Goal: Transaction & Acquisition: Download file/media

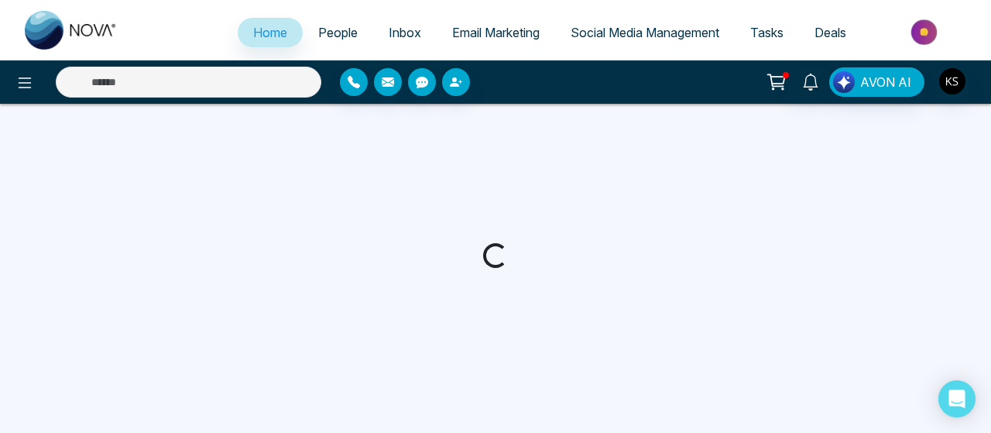
select select "*"
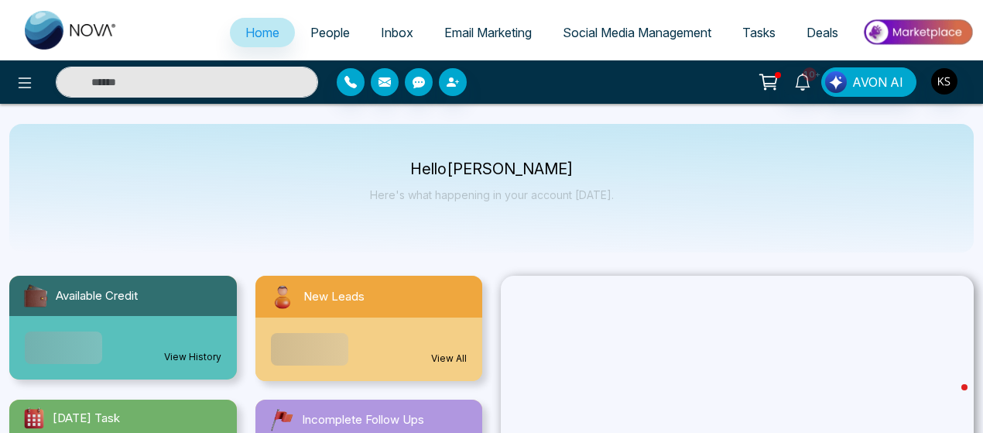
click at [315, 38] on span "People" at bounding box center [329, 32] width 39 height 15
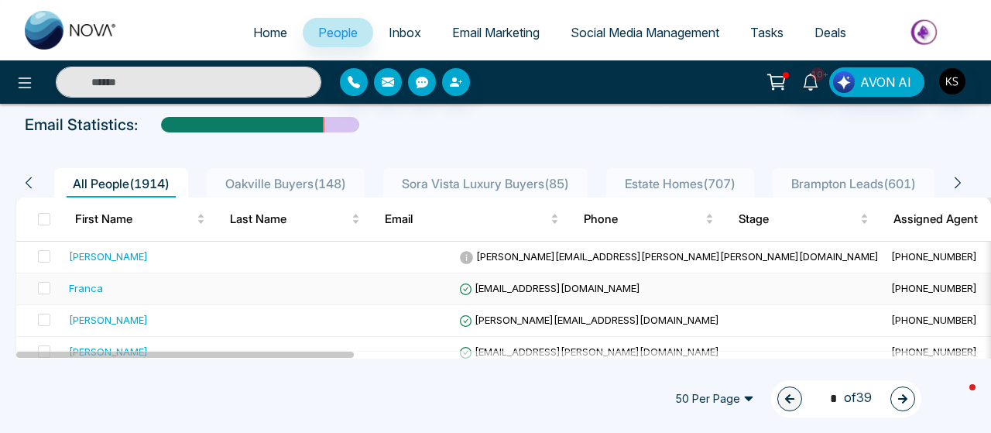
scroll to position [70, 0]
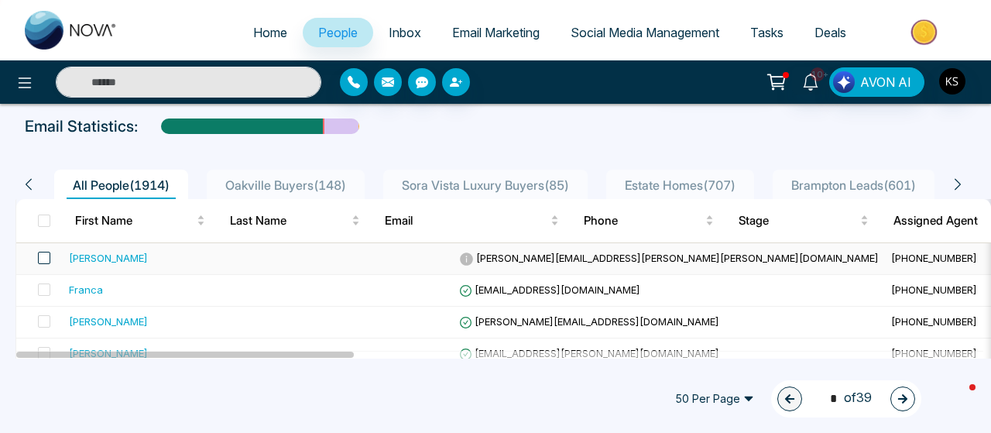
click at [47, 257] on span at bounding box center [44, 258] width 12 height 12
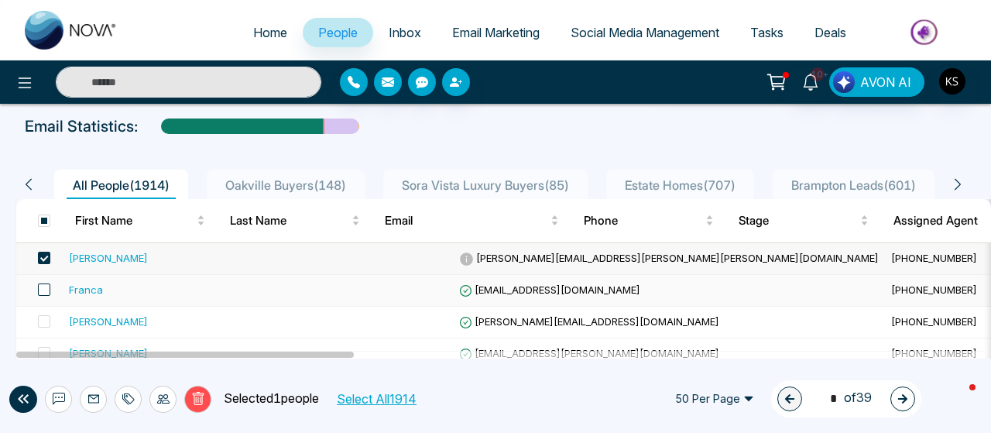
click at [46, 293] on span at bounding box center [44, 289] width 12 height 12
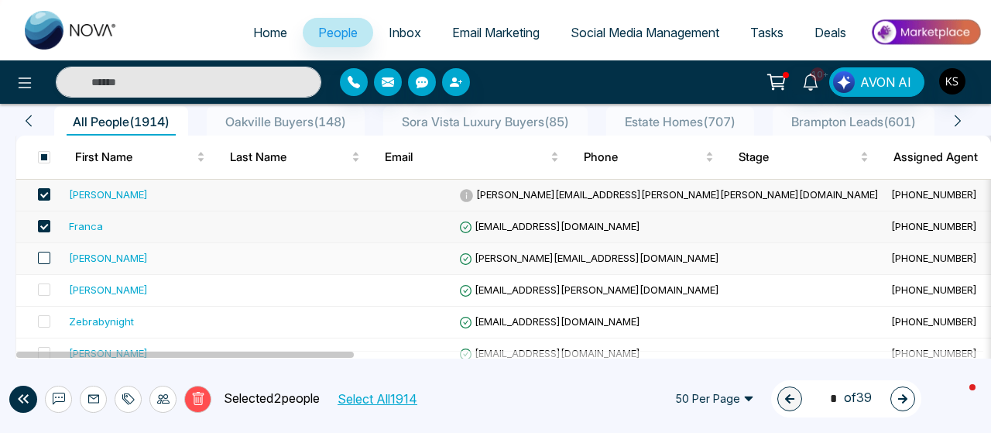
click at [48, 253] on span at bounding box center [44, 258] width 12 height 12
click at [41, 289] on span at bounding box center [44, 289] width 12 height 12
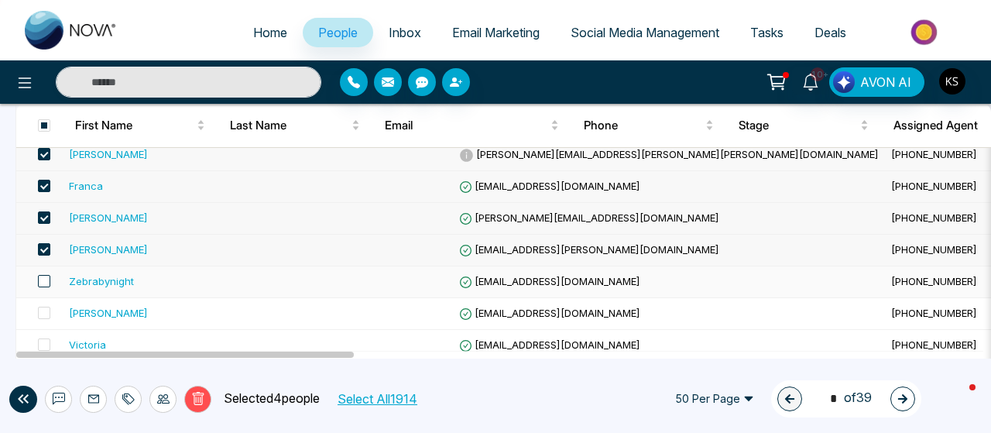
click at [43, 277] on span at bounding box center [44, 281] width 12 height 12
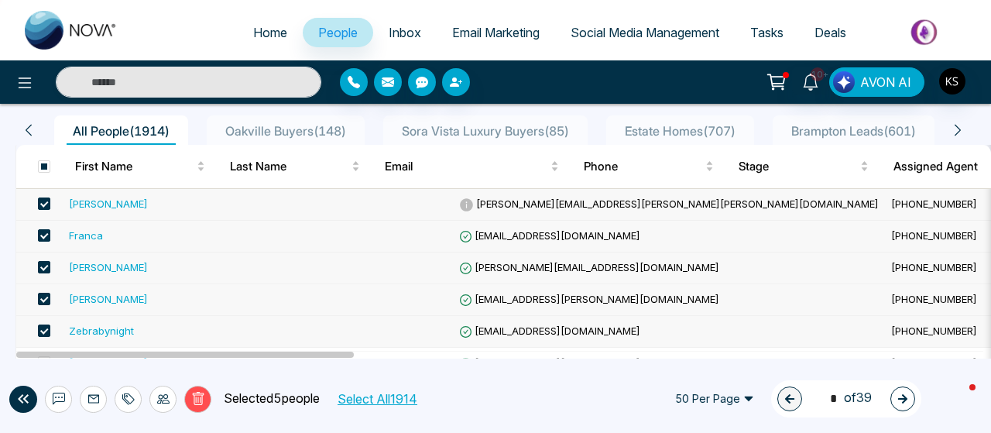
scroll to position [0, 0]
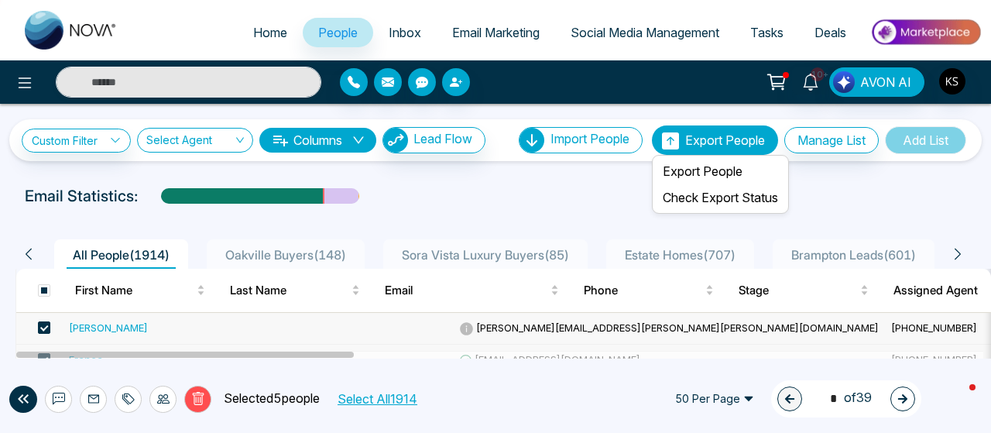
click at [729, 135] on span "Export People" at bounding box center [725, 139] width 80 height 15
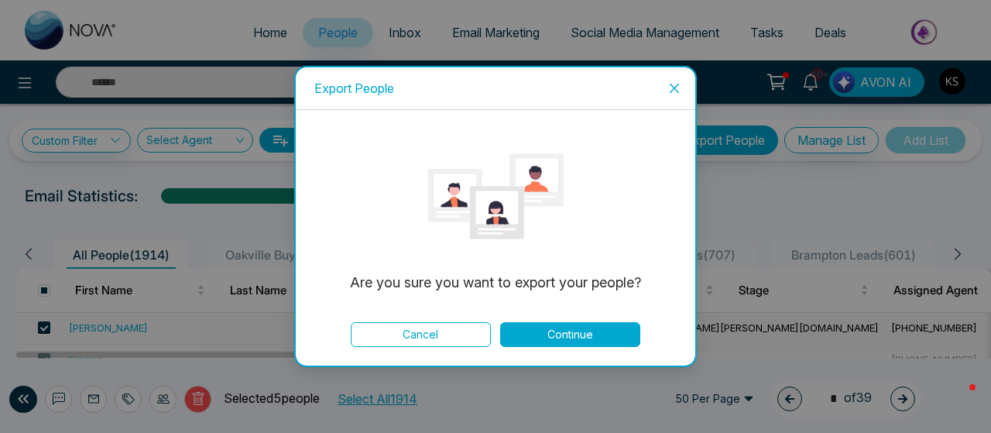
click at [561, 332] on button "Continue" at bounding box center [570, 334] width 140 height 25
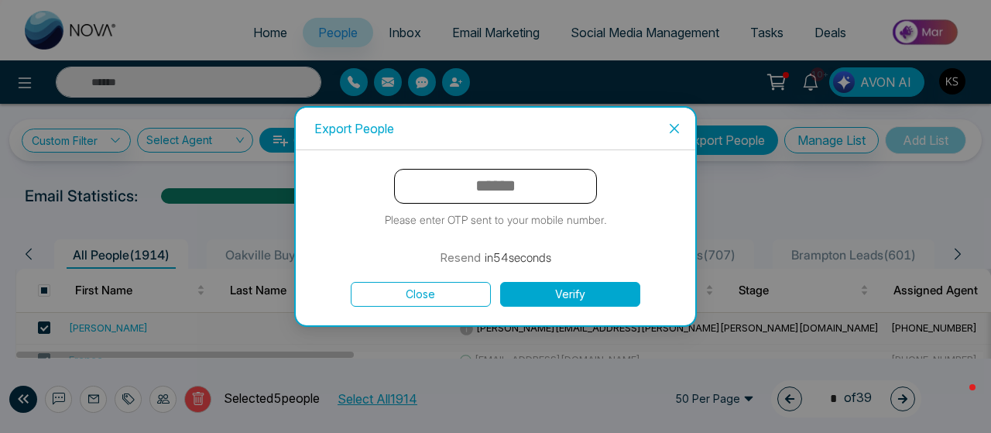
click at [500, 185] on input "text" at bounding box center [495, 186] width 203 height 35
type input "******"
click at [500, 282] on button "Verify" at bounding box center [570, 294] width 140 height 25
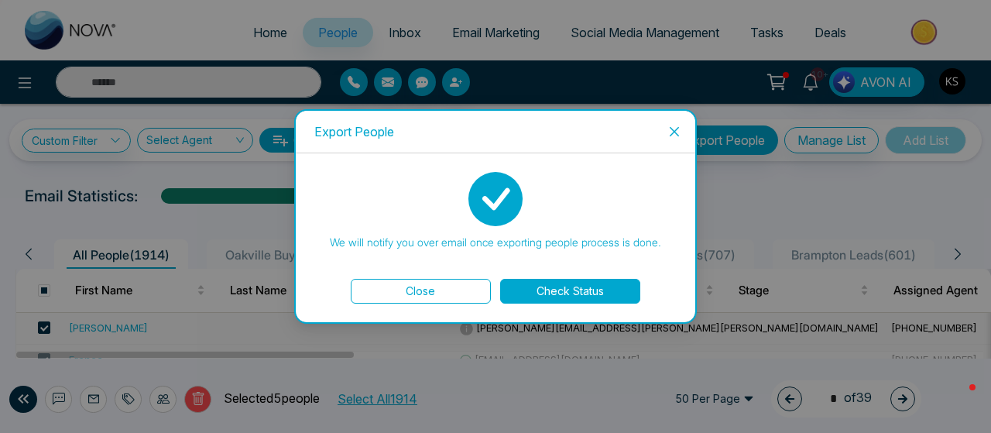
click at [558, 284] on button "Check Status" at bounding box center [570, 291] width 140 height 25
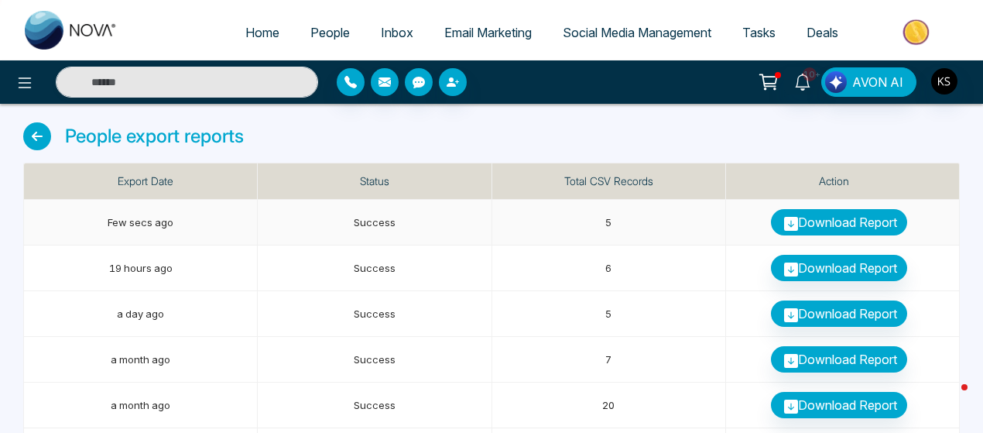
click at [844, 226] on link "Download Report" at bounding box center [839, 222] width 136 height 26
click at [257, 34] on span "Home" at bounding box center [262, 32] width 34 height 15
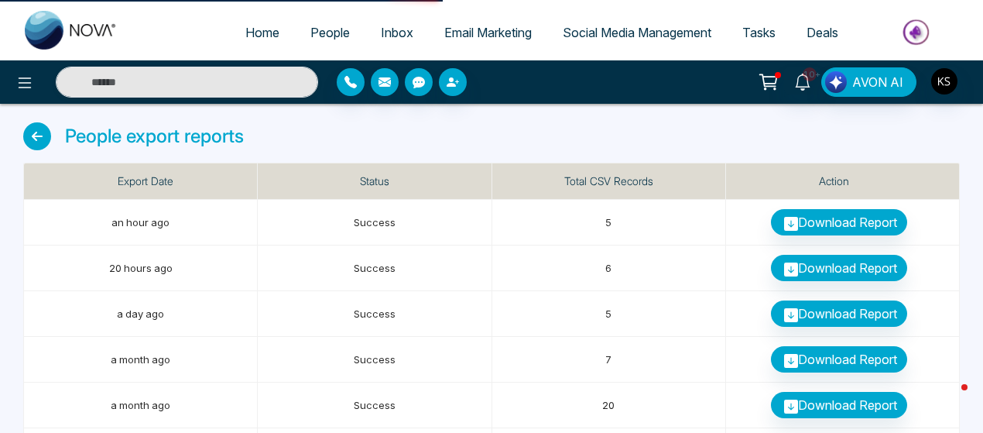
select select "*"
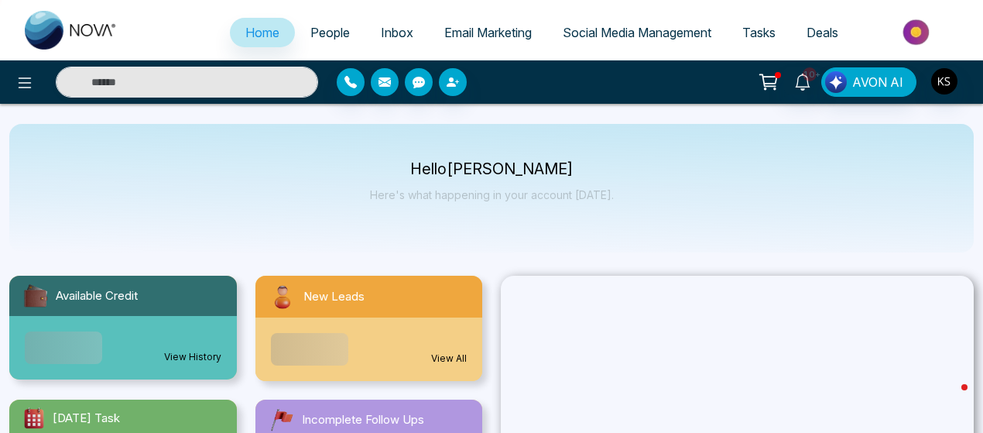
click at [322, 29] on span "People" at bounding box center [329, 32] width 39 height 15
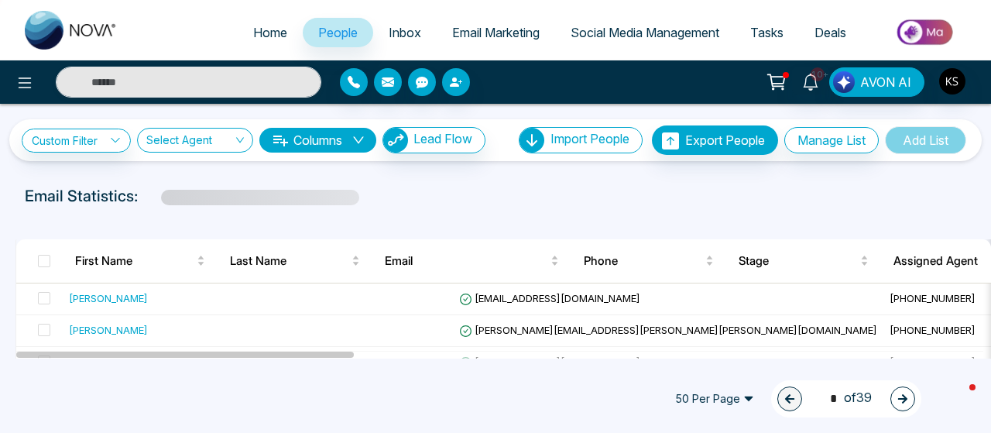
scroll to position [37, 0]
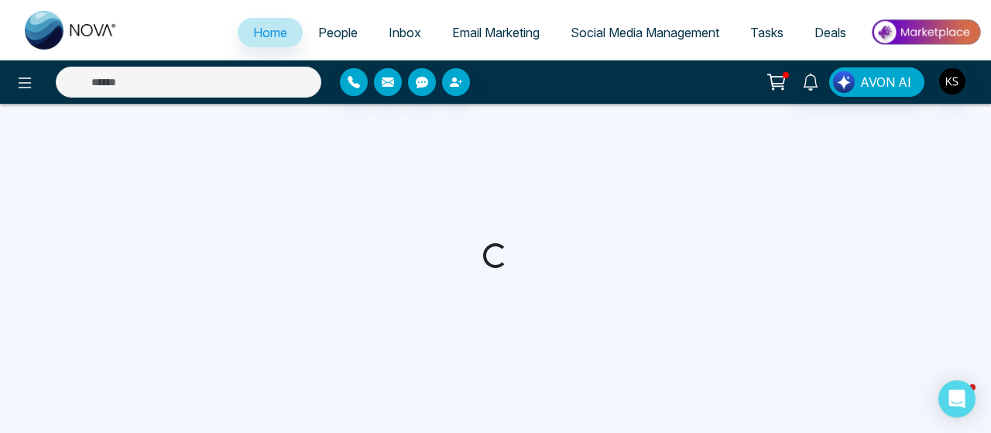
click at [336, 28] on span "People" at bounding box center [337, 32] width 39 height 15
select select "*"
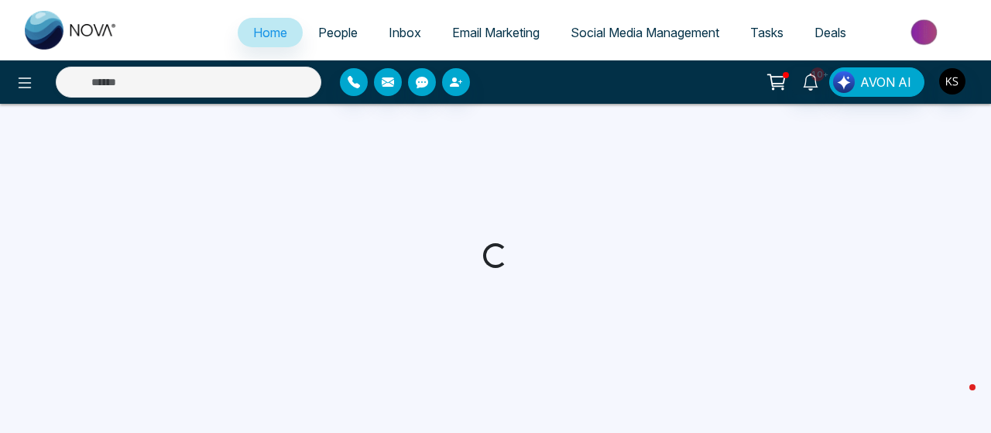
select select "*"
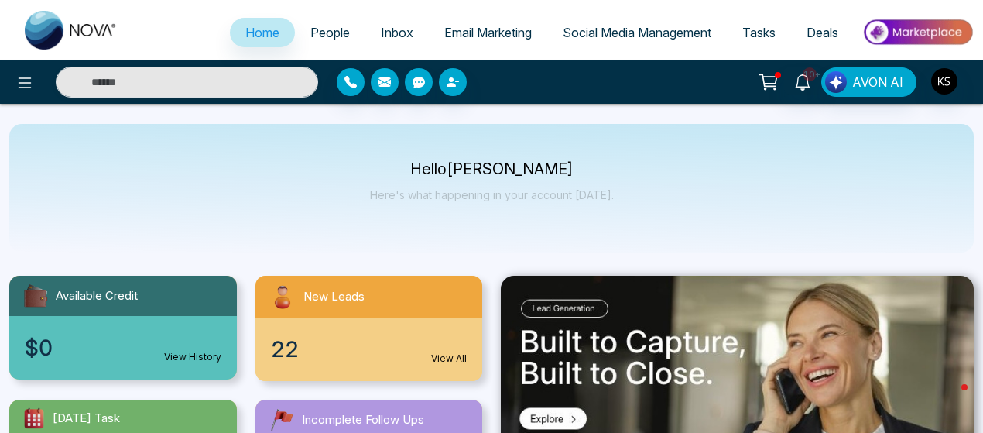
click at [330, 35] on span "People" at bounding box center [329, 32] width 39 height 15
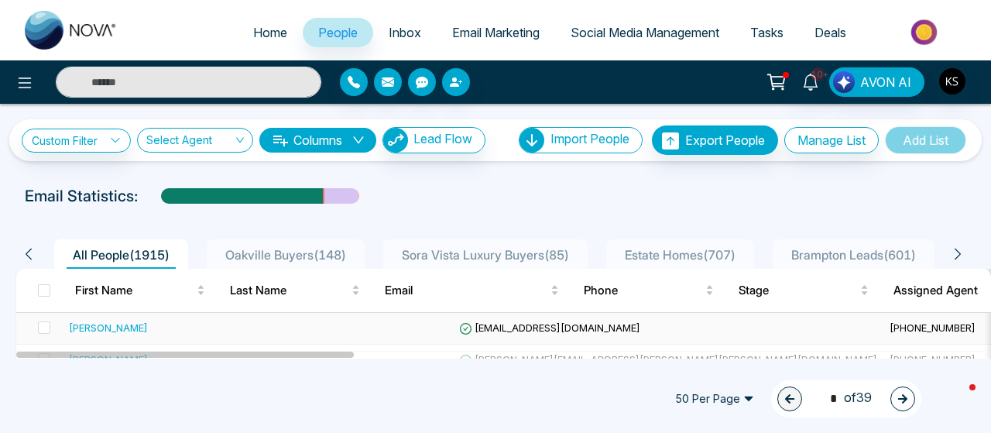
click at [115, 329] on div "[PERSON_NAME]" at bounding box center [108, 327] width 79 height 15
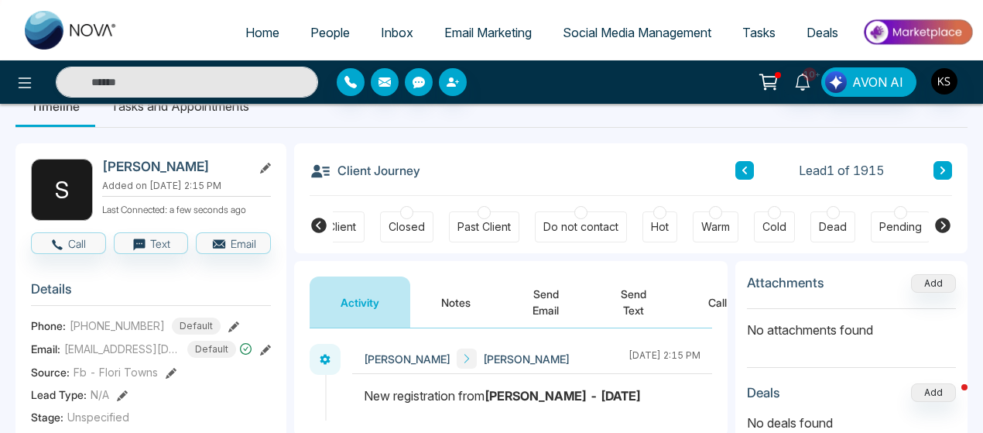
scroll to position [0, 539]
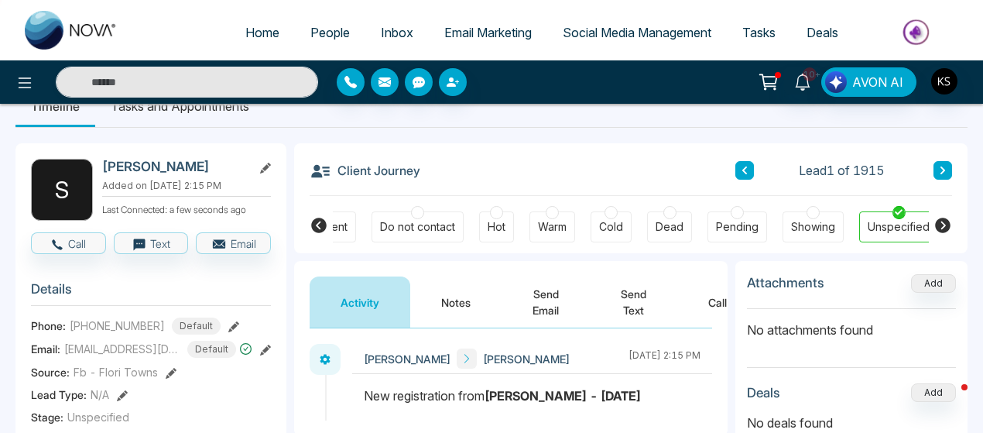
click at [265, 166] on icon at bounding box center [265, 168] width 11 height 11
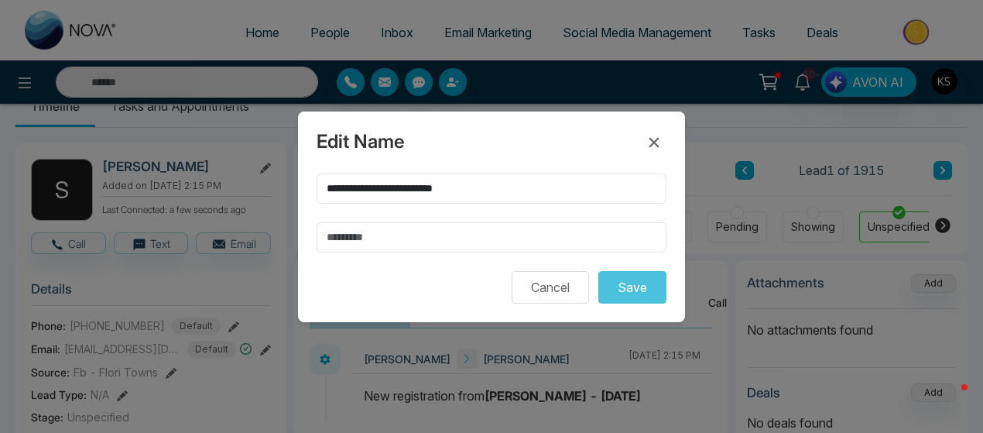
click at [432, 188] on input "**********" at bounding box center [492, 188] width 350 height 30
click at [557, 284] on button "Cancel" at bounding box center [550, 287] width 77 height 33
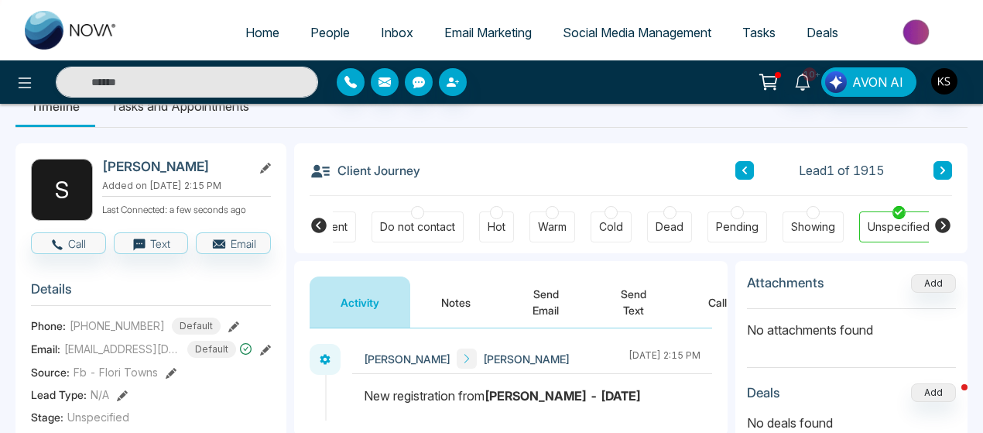
click at [87, 356] on span "[EMAIL_ADDRESS][DOMAIN_NAME]" at bounding box center [122, 349] width 116 height 16
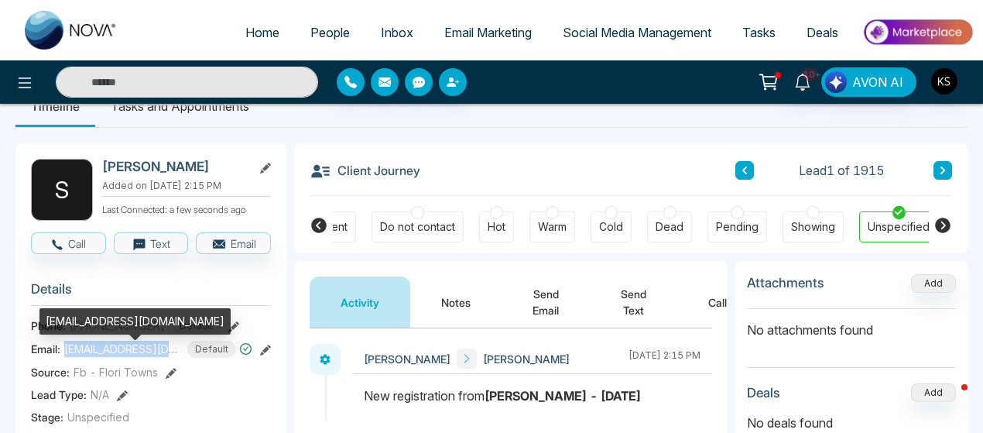
click at [87, 356] on span "[EMAIL_ADDRESS][DOMAIN_NAME]" at bounding box center [122, 349] width 116 height 16
copy span "[EMAIL_ADDRESS][DOMAIN_NAME]"
click at [111, 334] on div "[EMAIL_ADDRESS][DOMAIN_NAME]" at bounding box center [134, 326] width 191 height 37
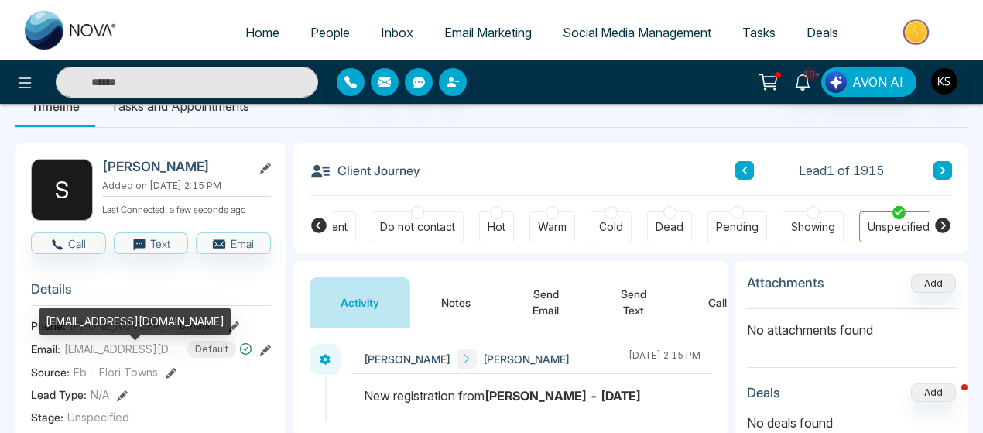
click at [146, 344] on div "[EMAIL_ADDRESS][DOMAIN_NAME]" at bounding box center [134, 326] width 191 height 37
click at [90, 355] on span "[EMAIL_ADDRESS][DOMAIN_NAME]" at bounding box center [122, 349] width 116 height 16
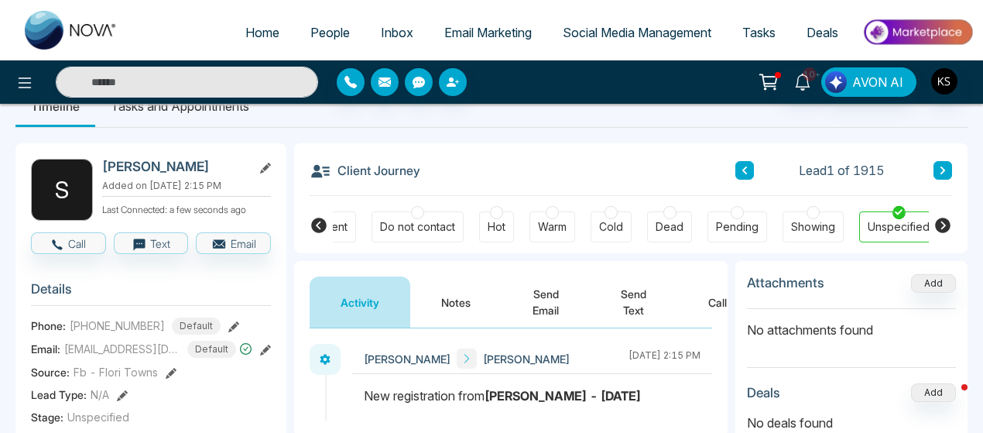
click at [120, 378] on span "Fb - Flori Towns" at bounding box center [116, 372] width 84 height 16
click at [107, 329] on span "[PHONE_NUMBER]" at bounding box center [117, 325] width 95 height 16
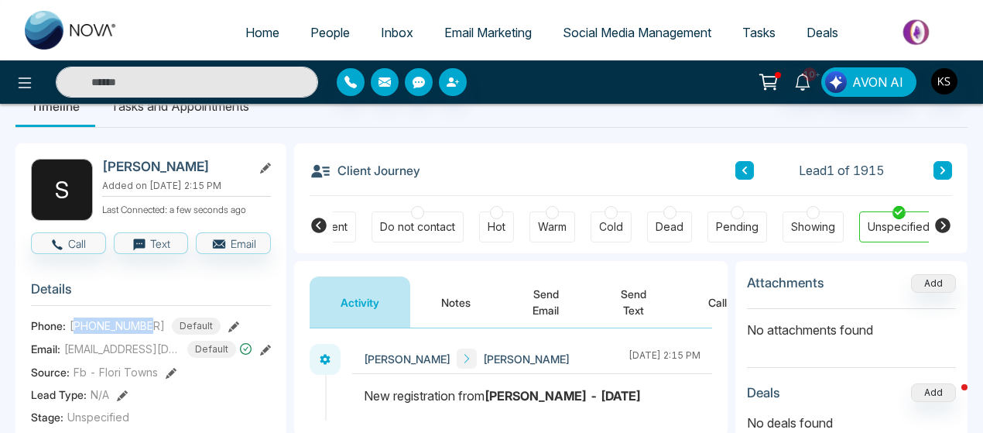
click at [107, 329] on span "[PHONE_NUMBER]" at bounding box center [117, 325] width 95 height 16
copy span "14169536791"
